Goal: Task Accomplishment & Management: Use online tool/utility

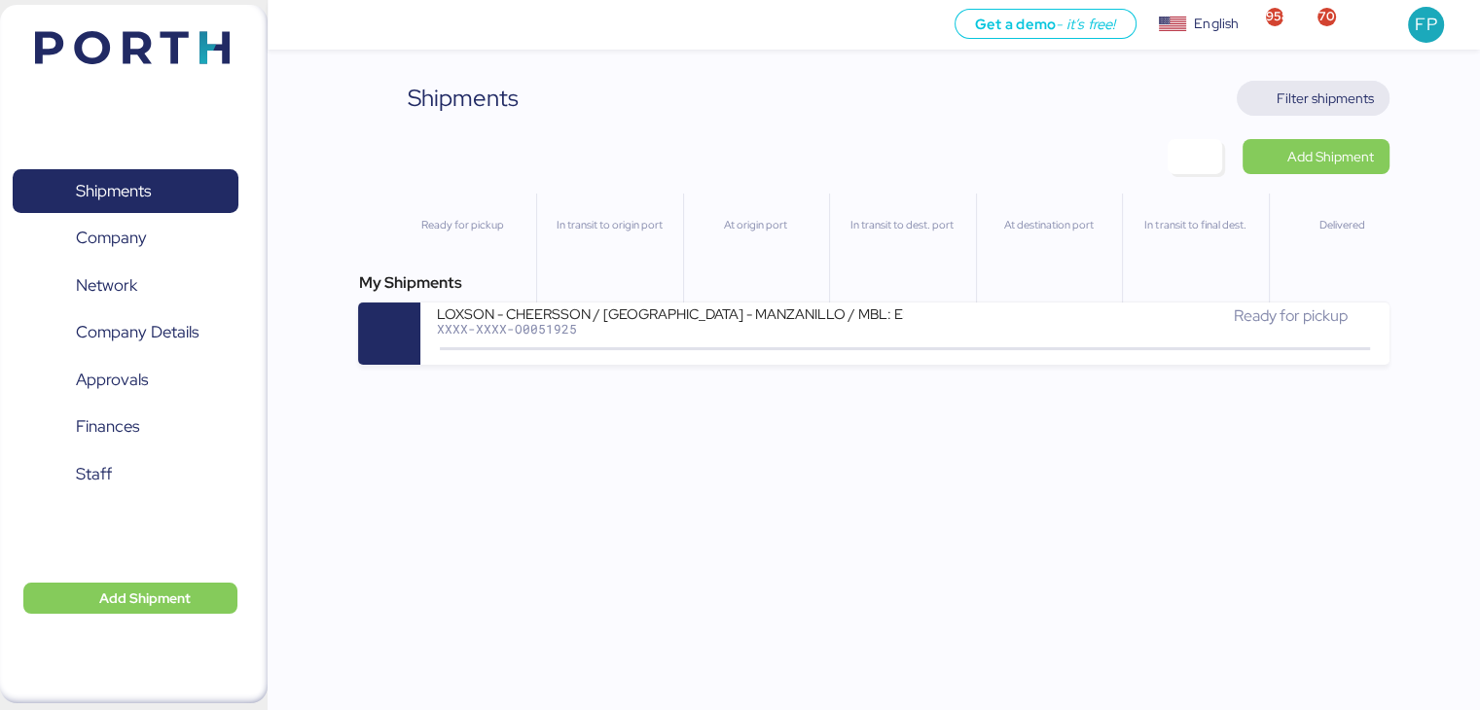
click at [1314, 90] on span "Filter shipments" at bounding box center [1325, 98] width 97 height 23
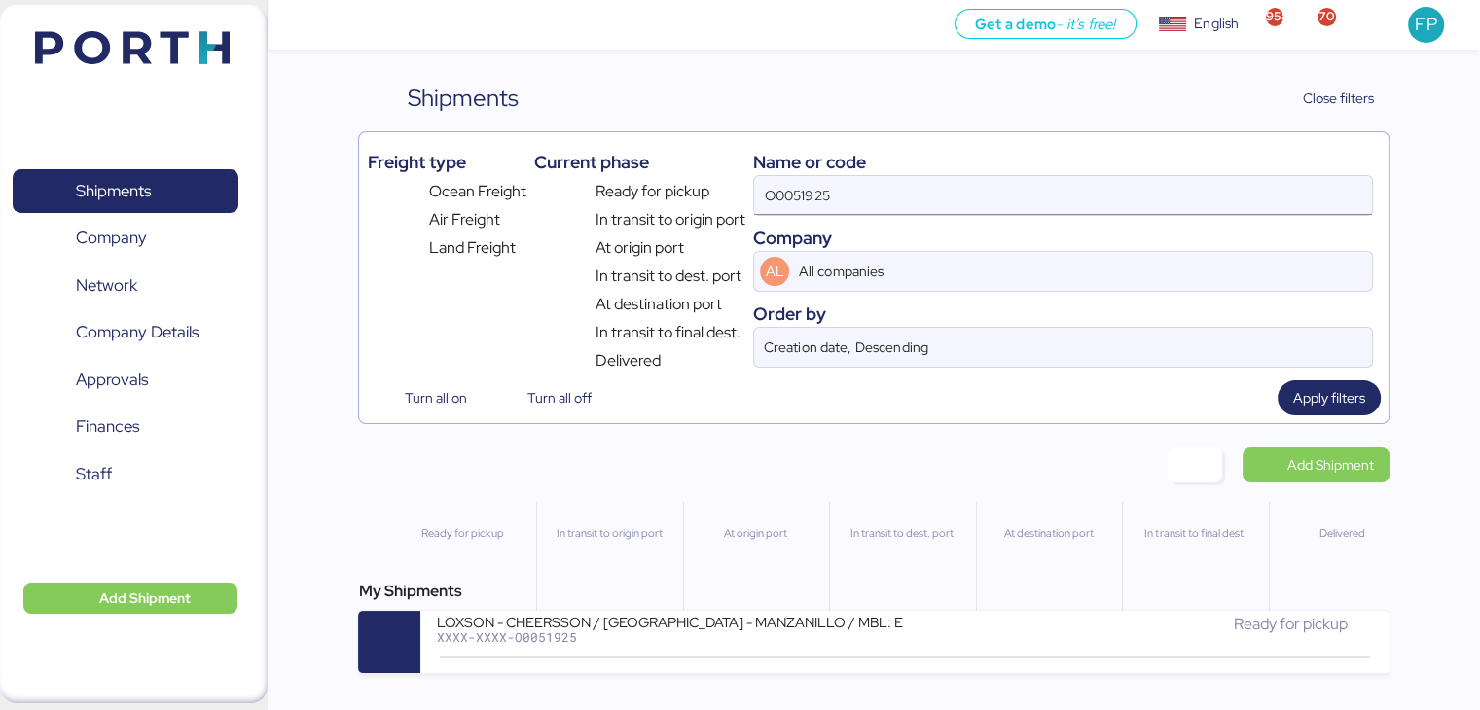
click at [796, 192] on input "O0051925" at bounding box center [1062, 195] width 617 height 39
paste input "2248"
type input "O0052248"
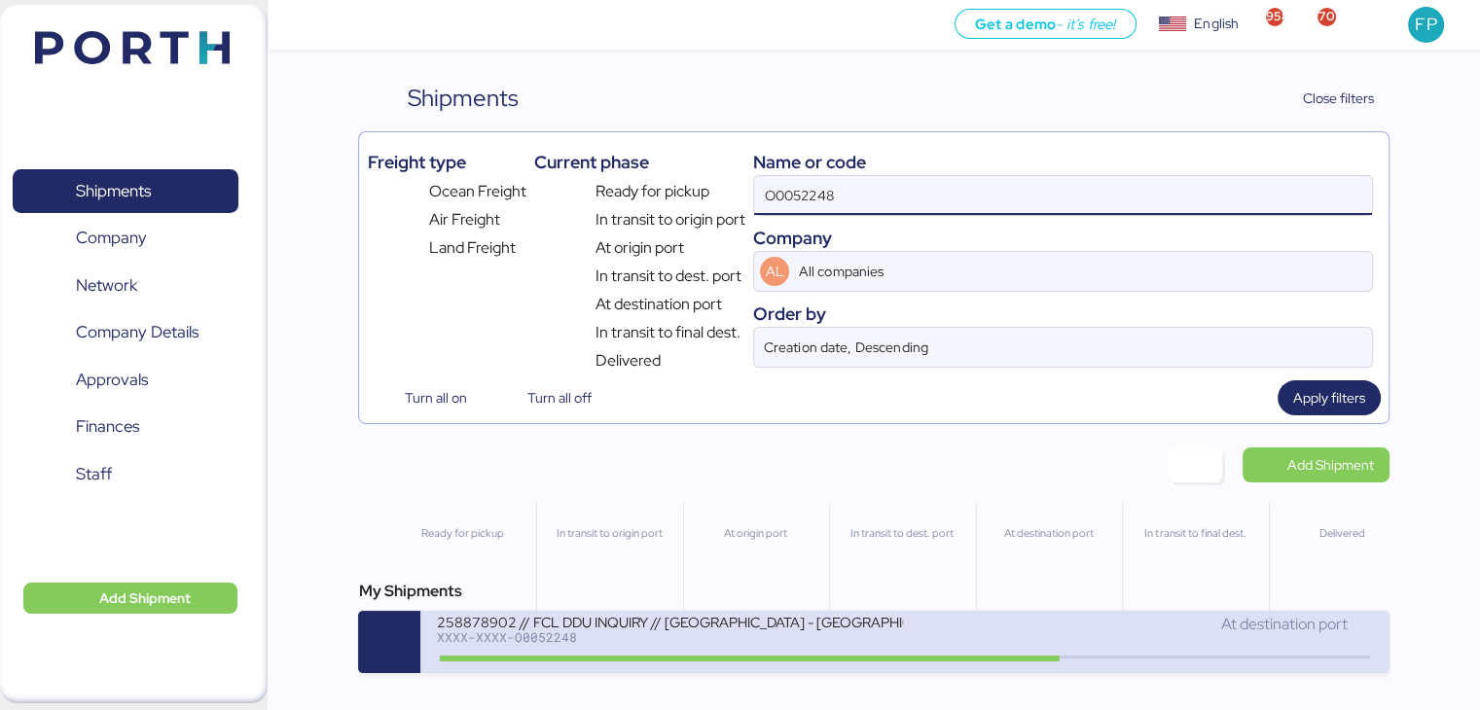
click at [687, 639] on div "XXXX-XXXX-O0052248" at bounding box center [669, 637] width 467 height 14
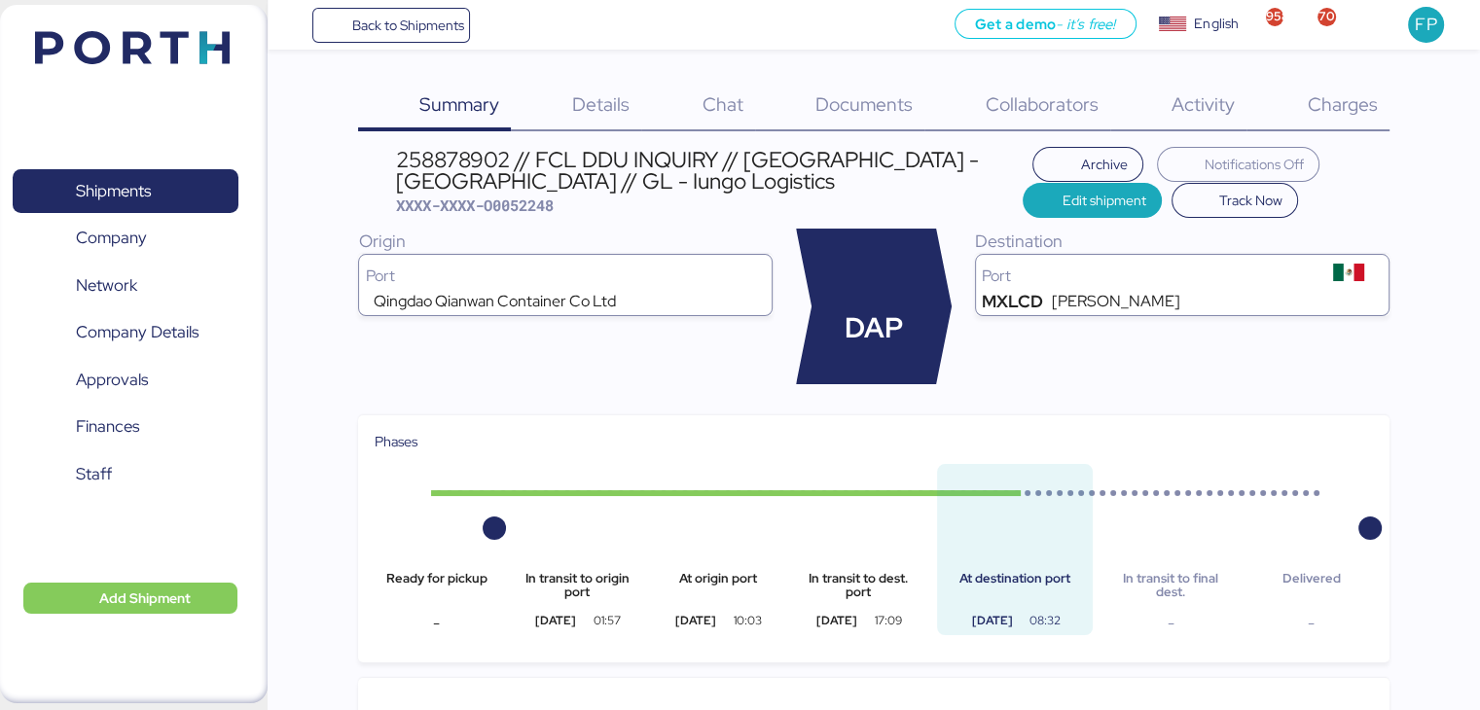
click at [1366, 89] on div "Charges 0" at bounding box center [1317, 106] width 143 height 51
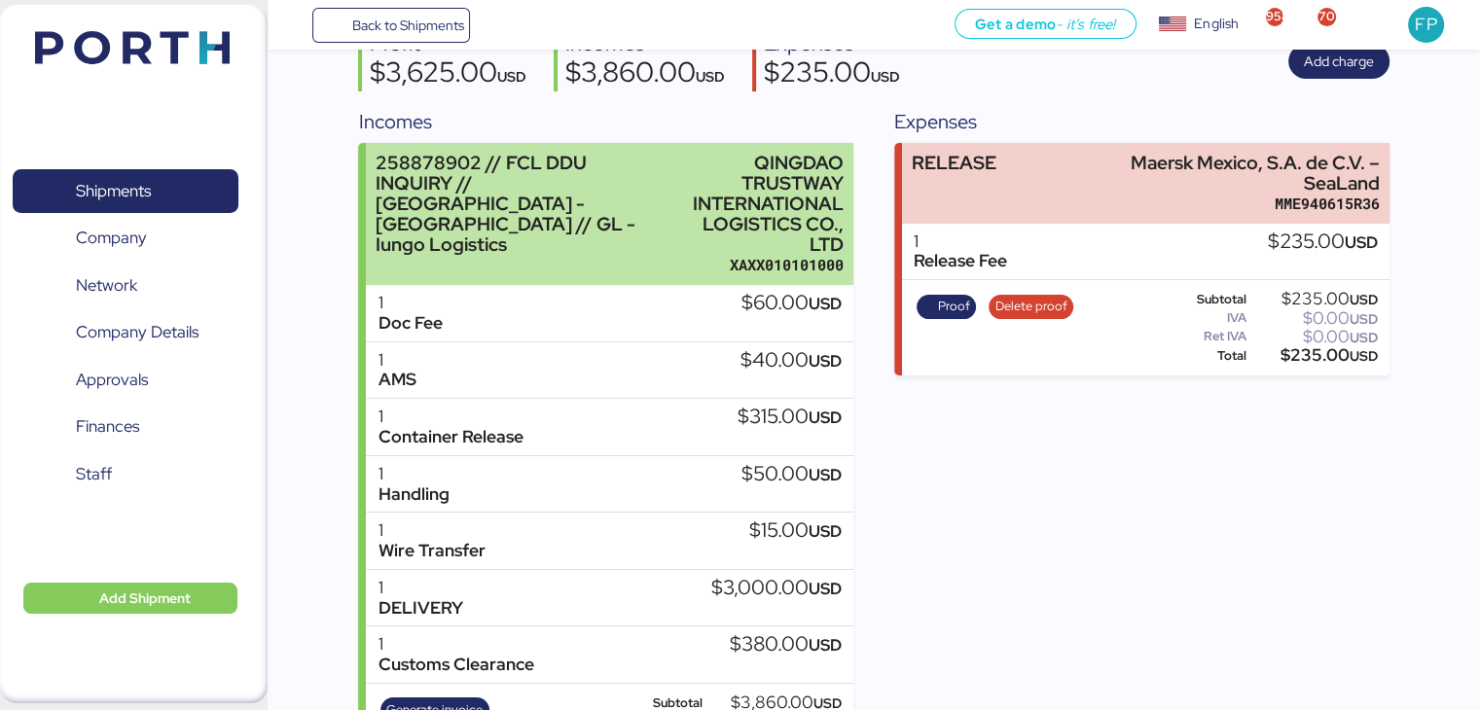
scroll to position [214, 0]
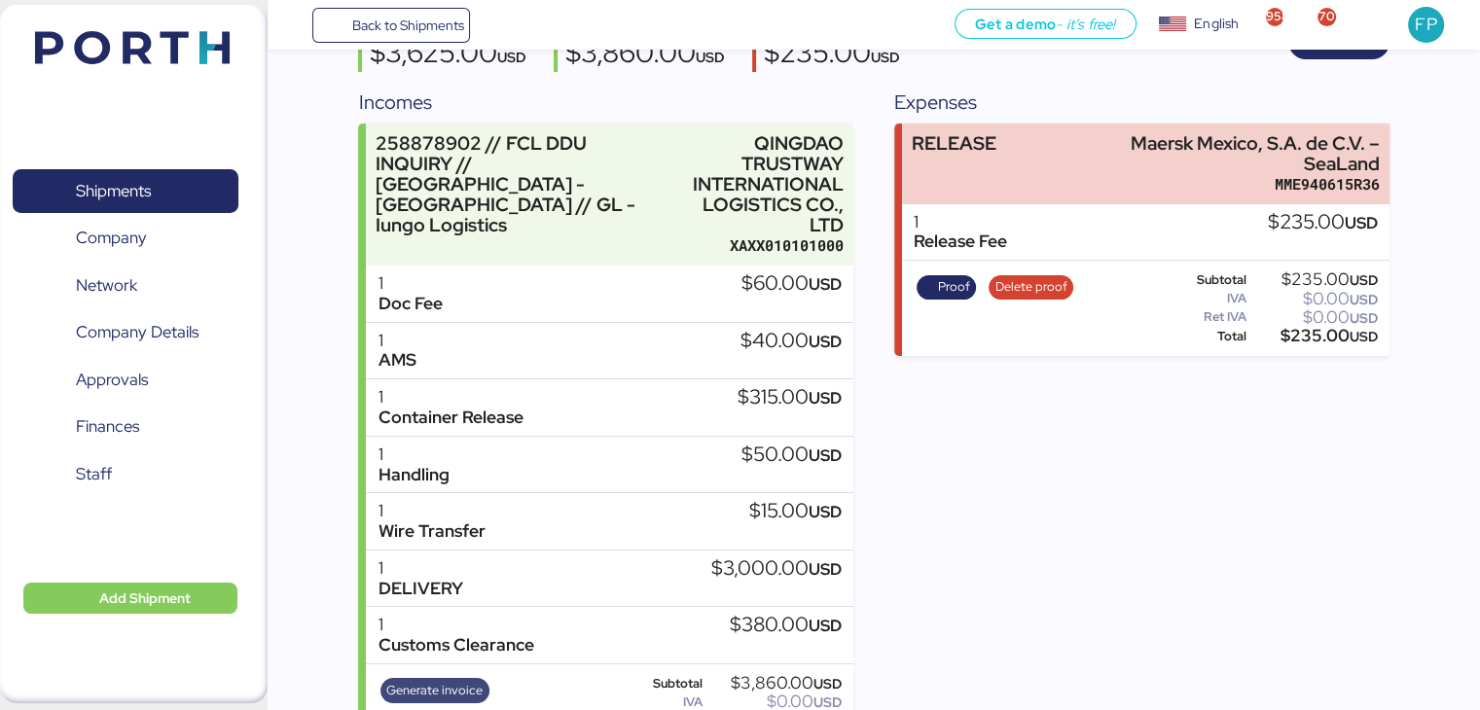
click at [475, 680] on span "Generate invoice" at bounding box center [434, 690] width 96 height 21
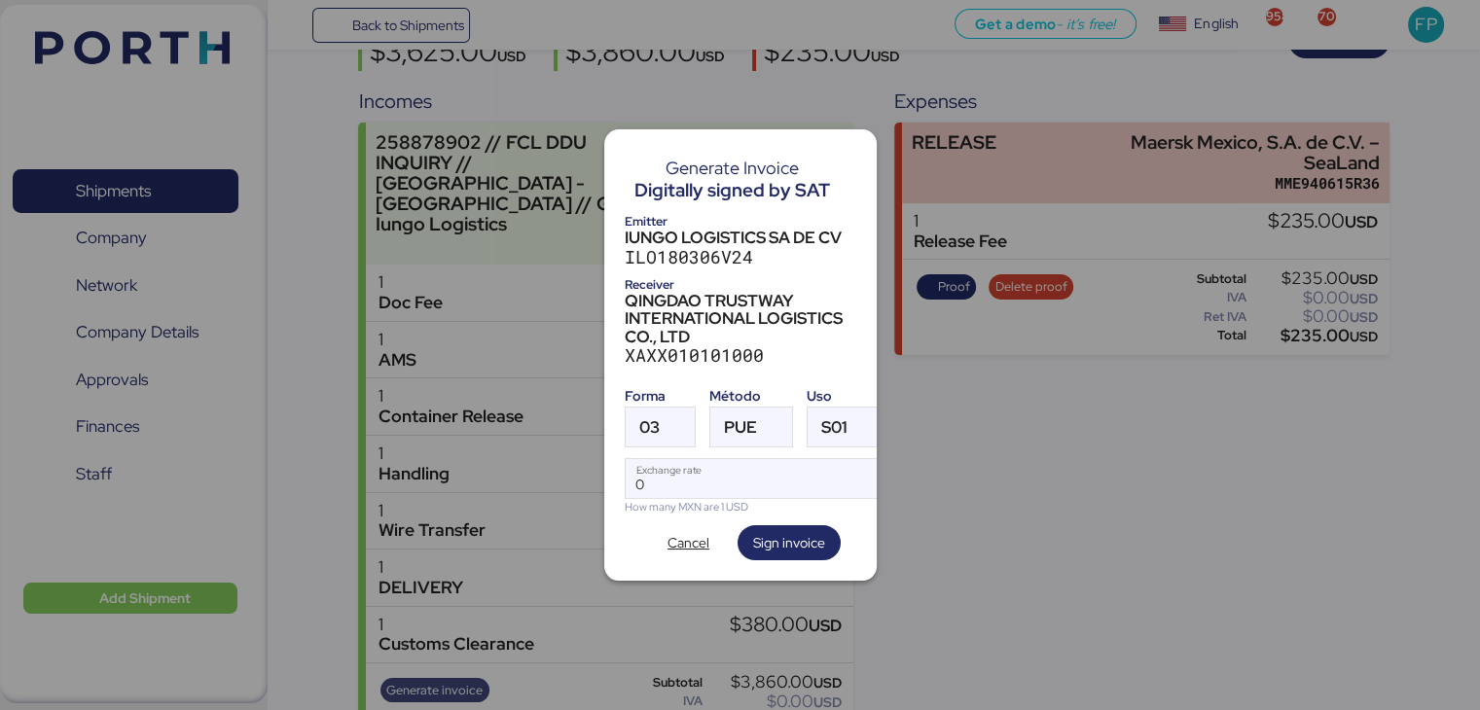
scroll to position [0, 0]
click at [693, 542] on span "Cancel" at bounding box center [688, 542] width 42 height 23
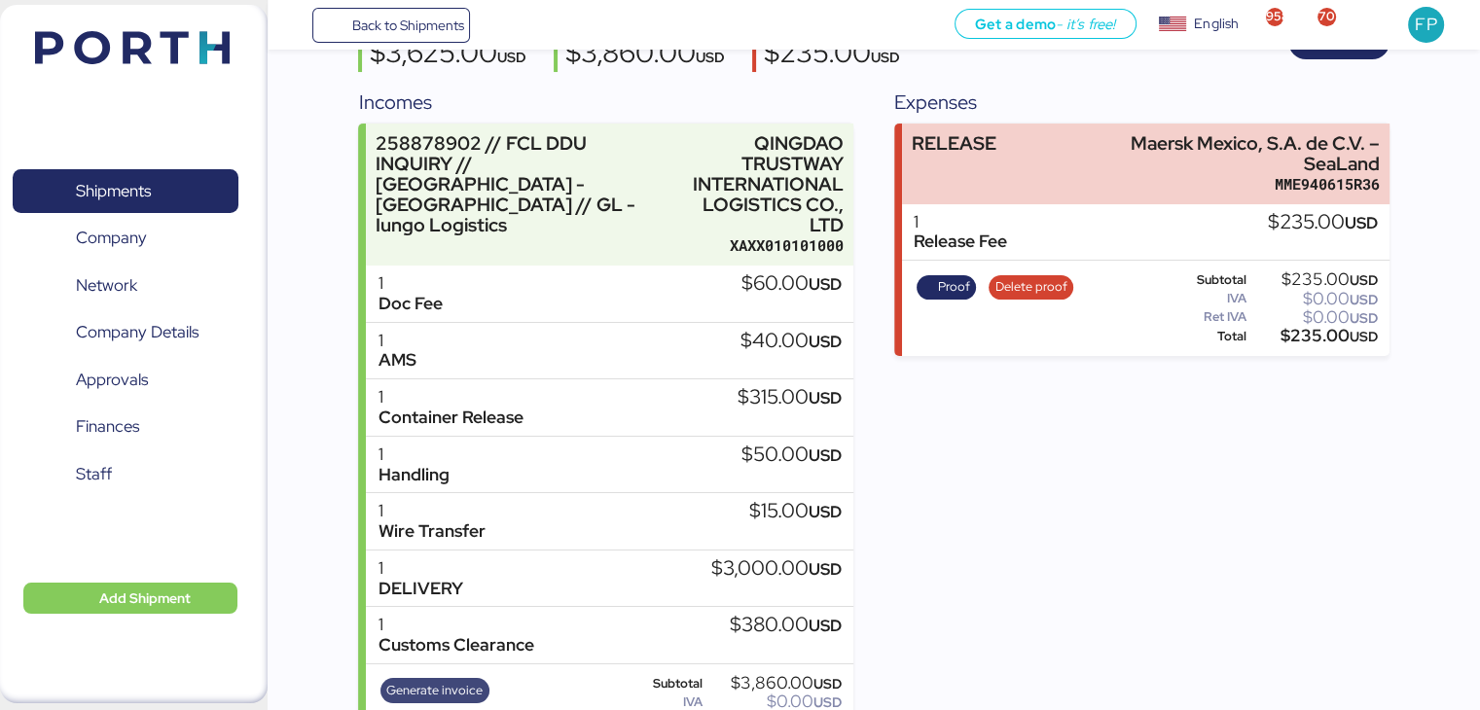
click at [463, 678] on span "Generate invoice" at bounding box center [434, 690] width 109 height 25
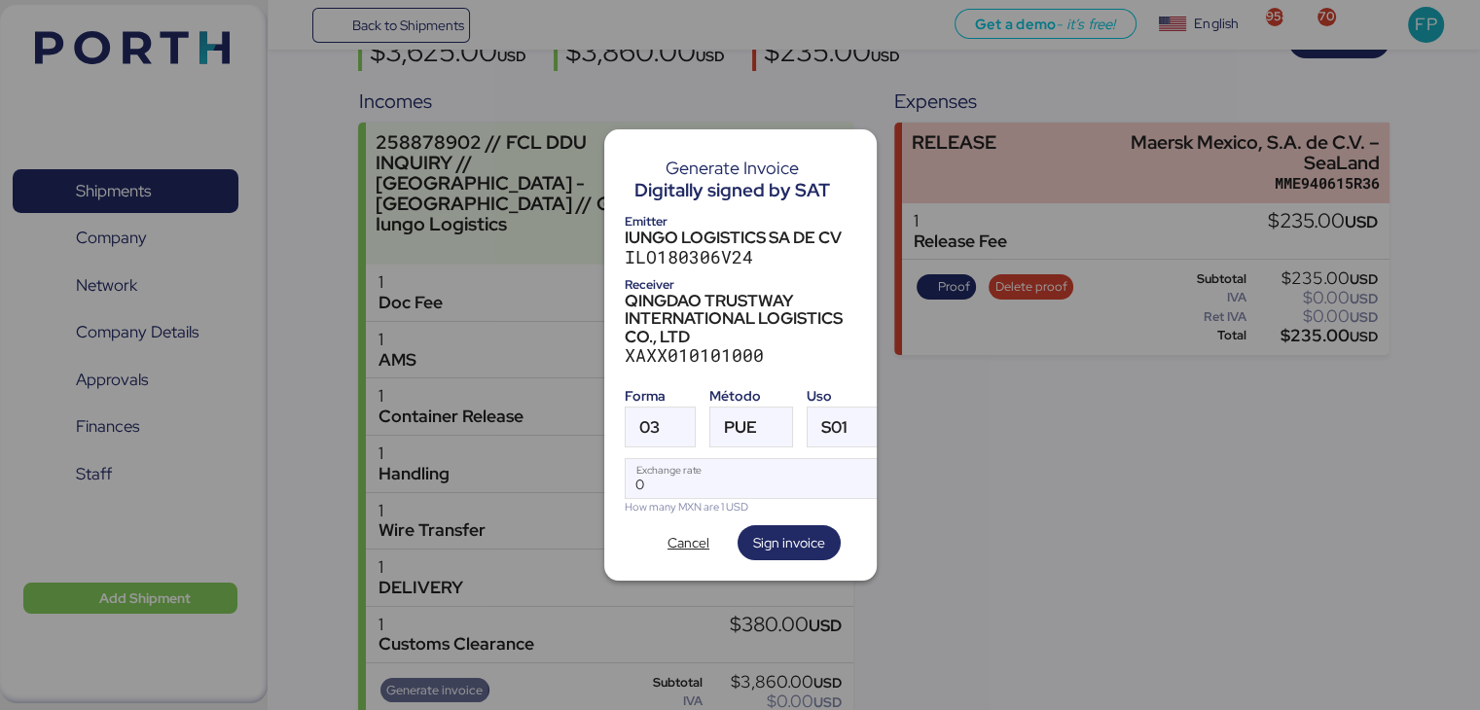
scroll to position [0, 0]
click at [650, 429] on span "03" at bounding box center [649, 427] width 20 height 17
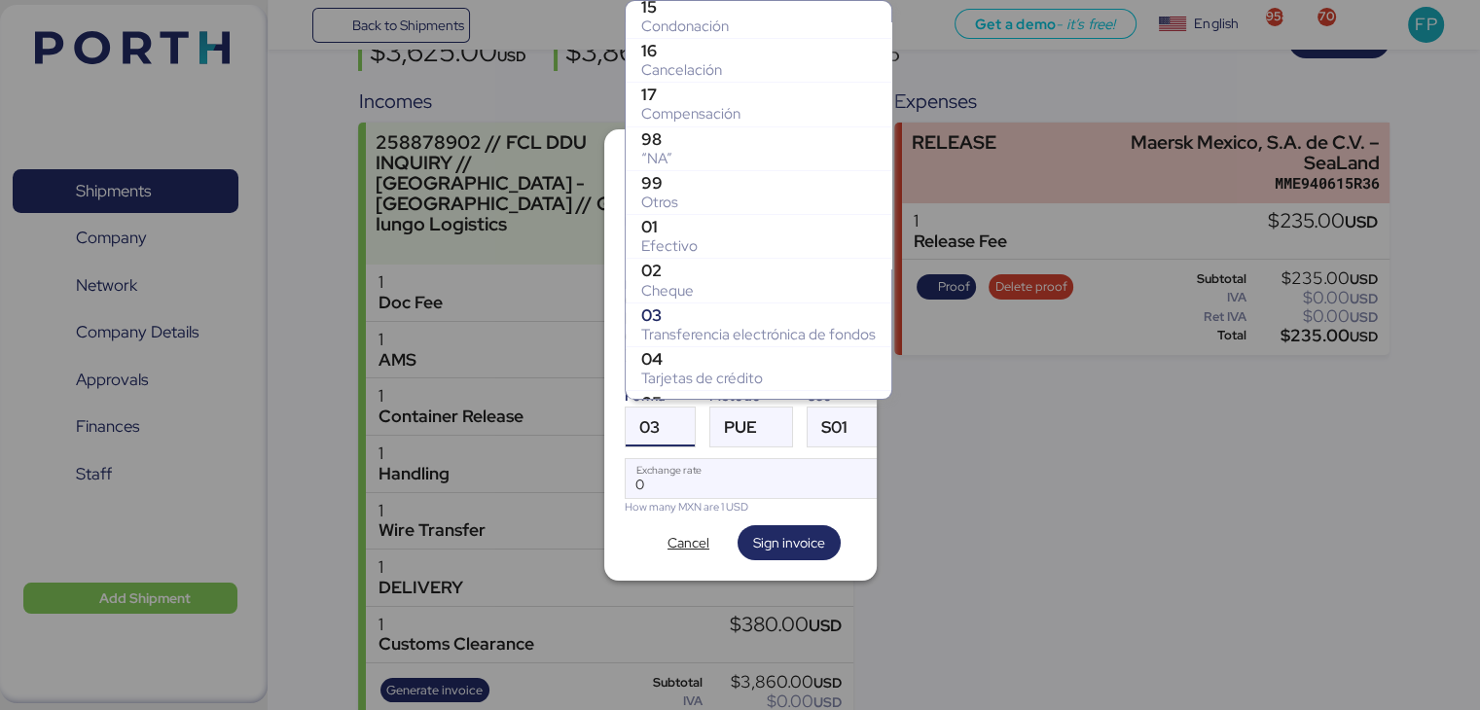
scroll to position [226, 0]
click at [688, 180] on div "99" at bounding box center [758, 183] width 234 height 19
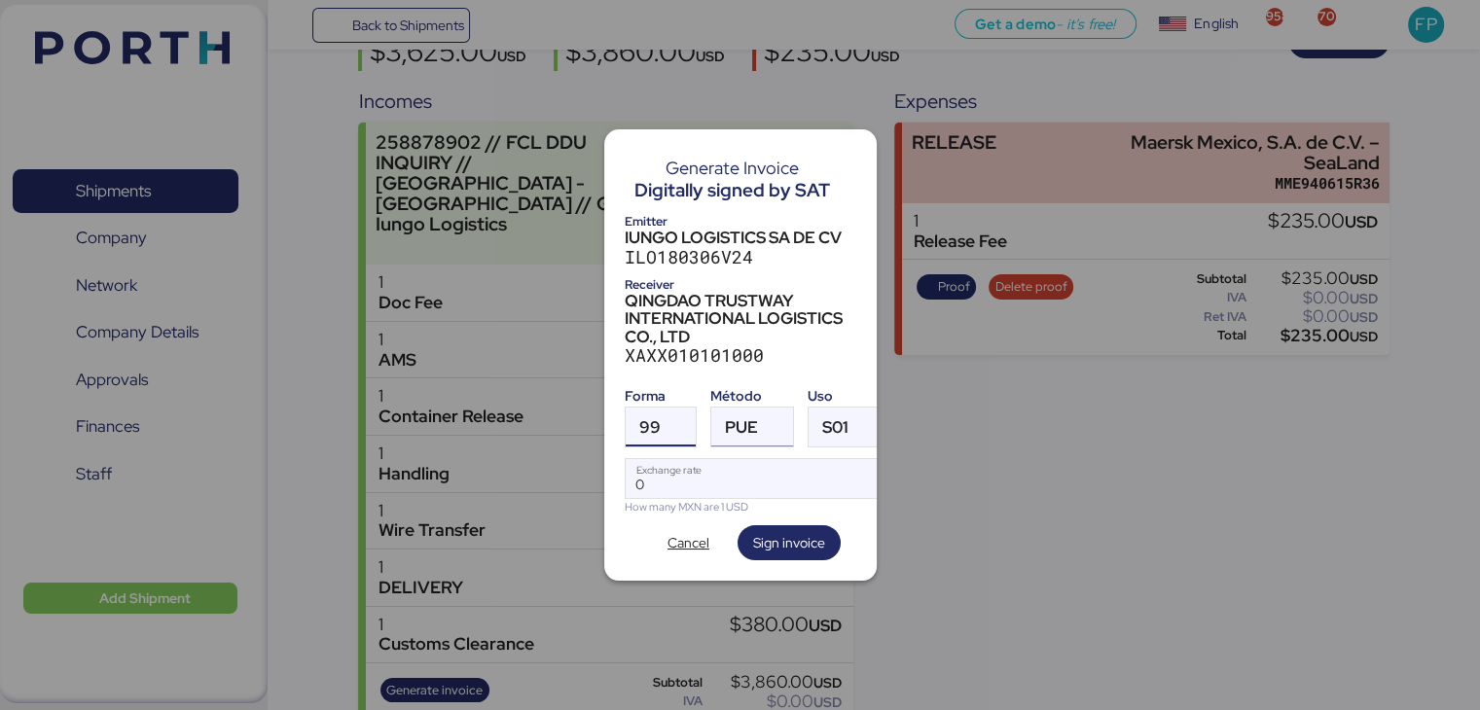
click at [736, 419] on span "PUE" at bounding box center [741, 427] width 33 height 17
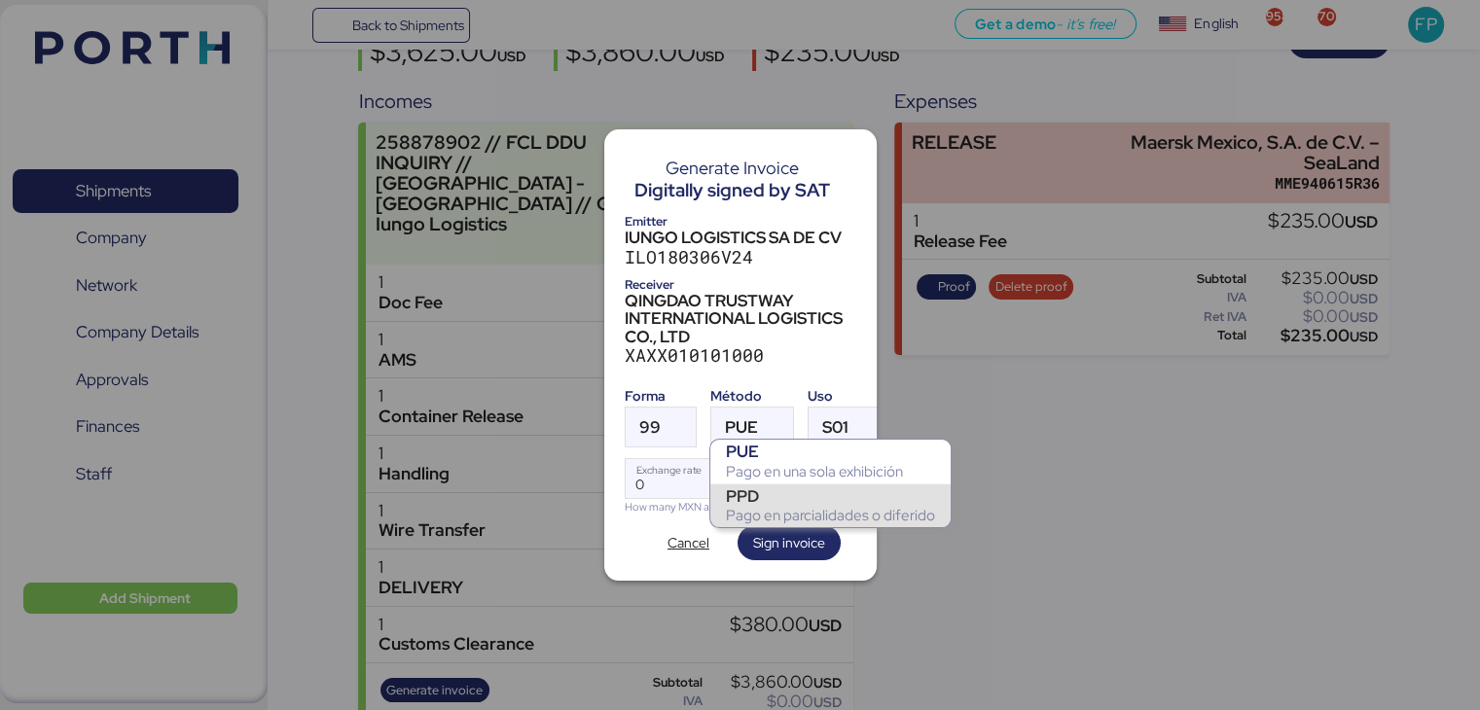
click at [758, 497] on div "PPD" at bounding box center [830, 495] width 209 height 19
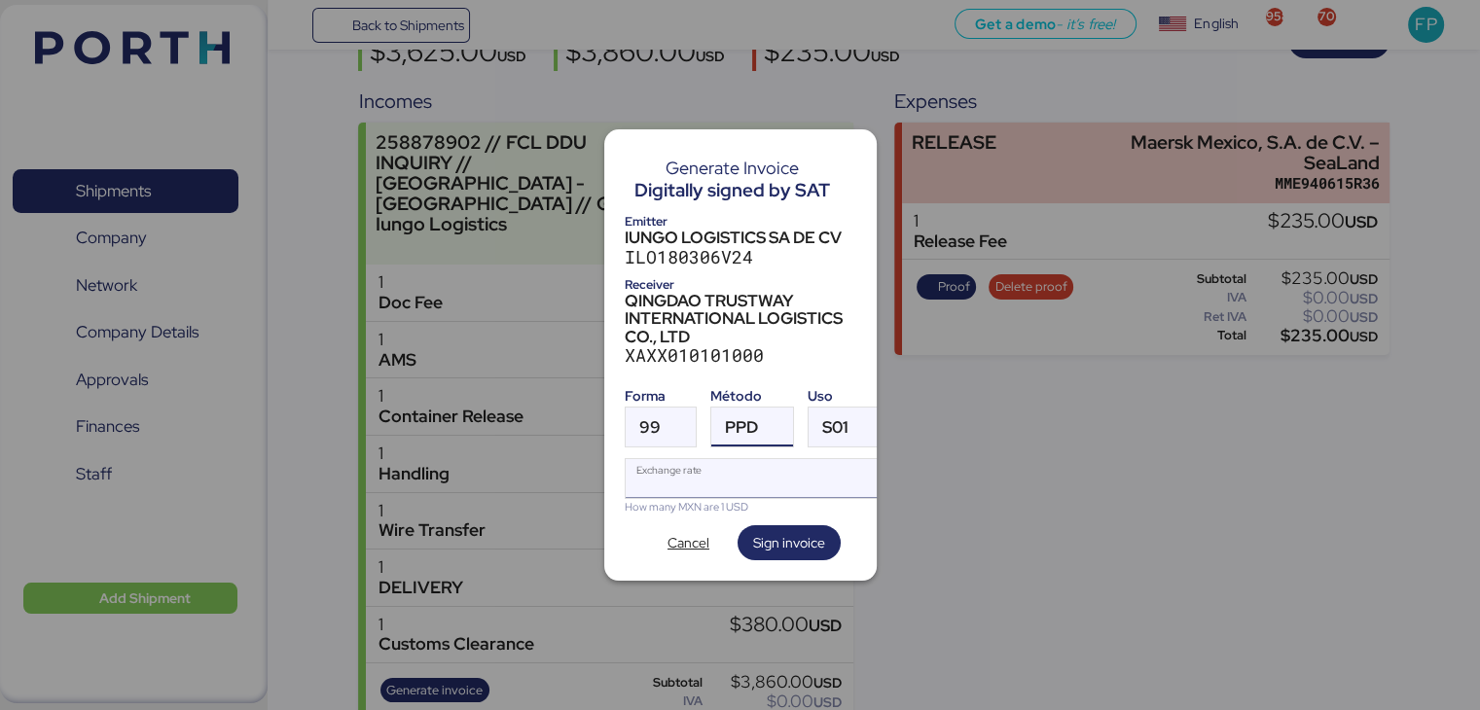
click at [693, 475] on input "Exchange rate" at bounding box center [755, 478] width 259 height 39
type input "0"
paste input "18.3474"
type input "18.3474"
click at [774, 535] on span "Sign invoice" at bounding box center [789, 542] width 72 height 23
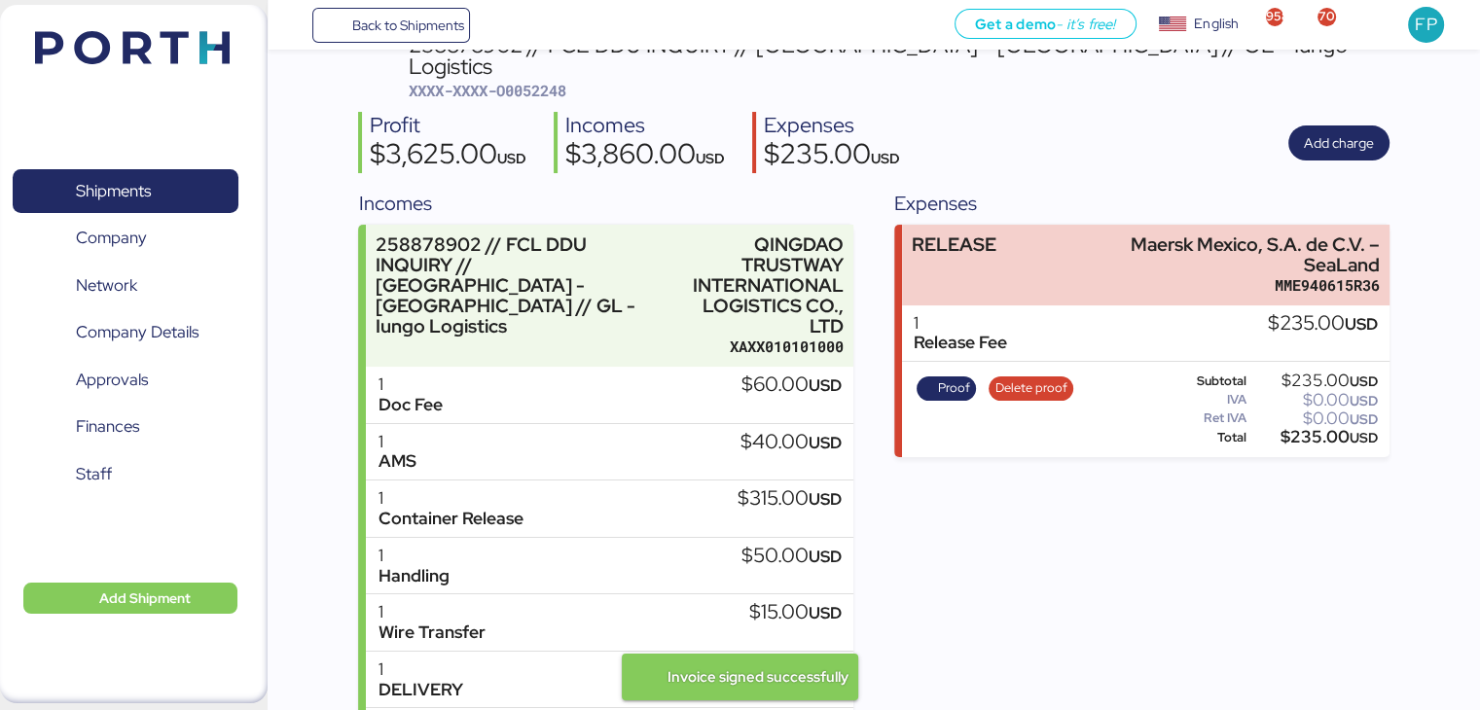
scroll to position [105, 0]
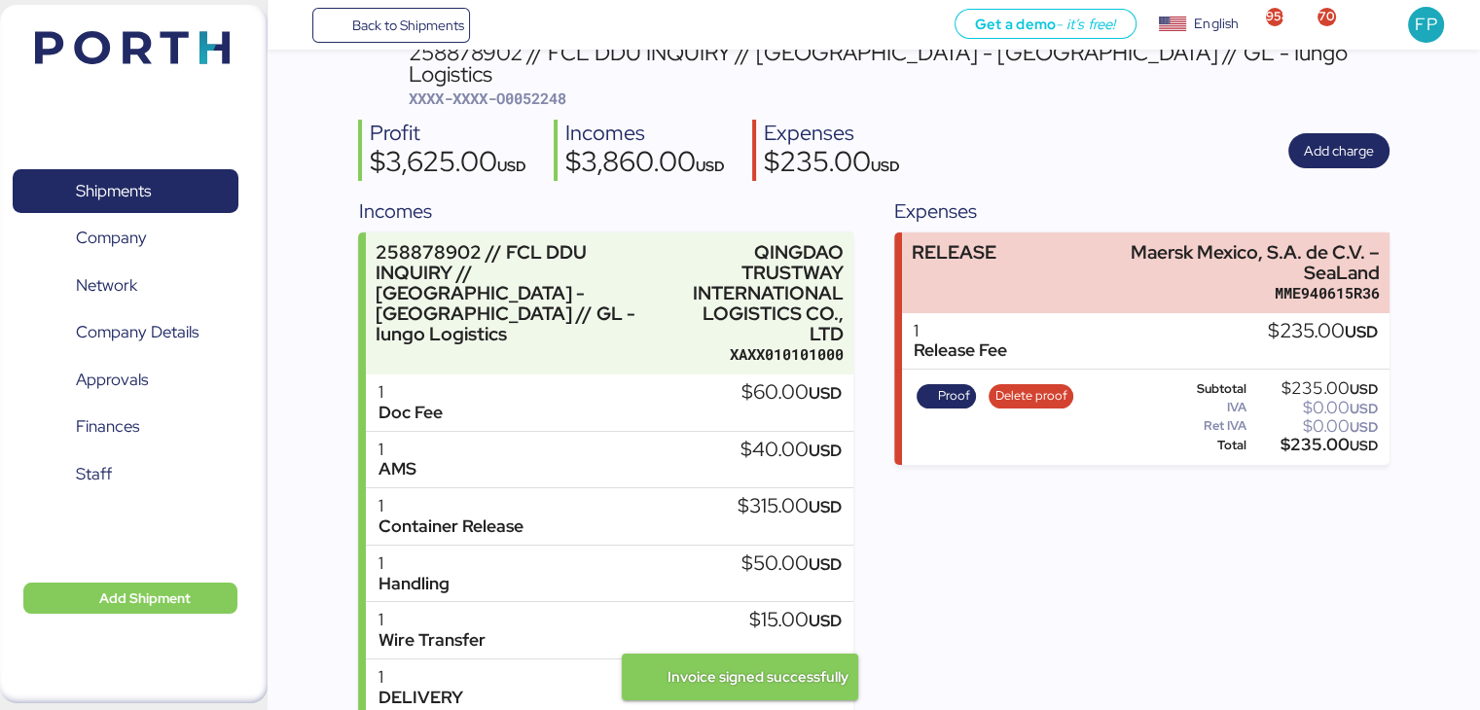
click at [533, 89] on span "XXXX-XXXX-O0052248" at bounding box center [488, 98] width 158 height 19
copy span "O0052248"
